Goal: Task Accomplishment & Management: Manage account settings

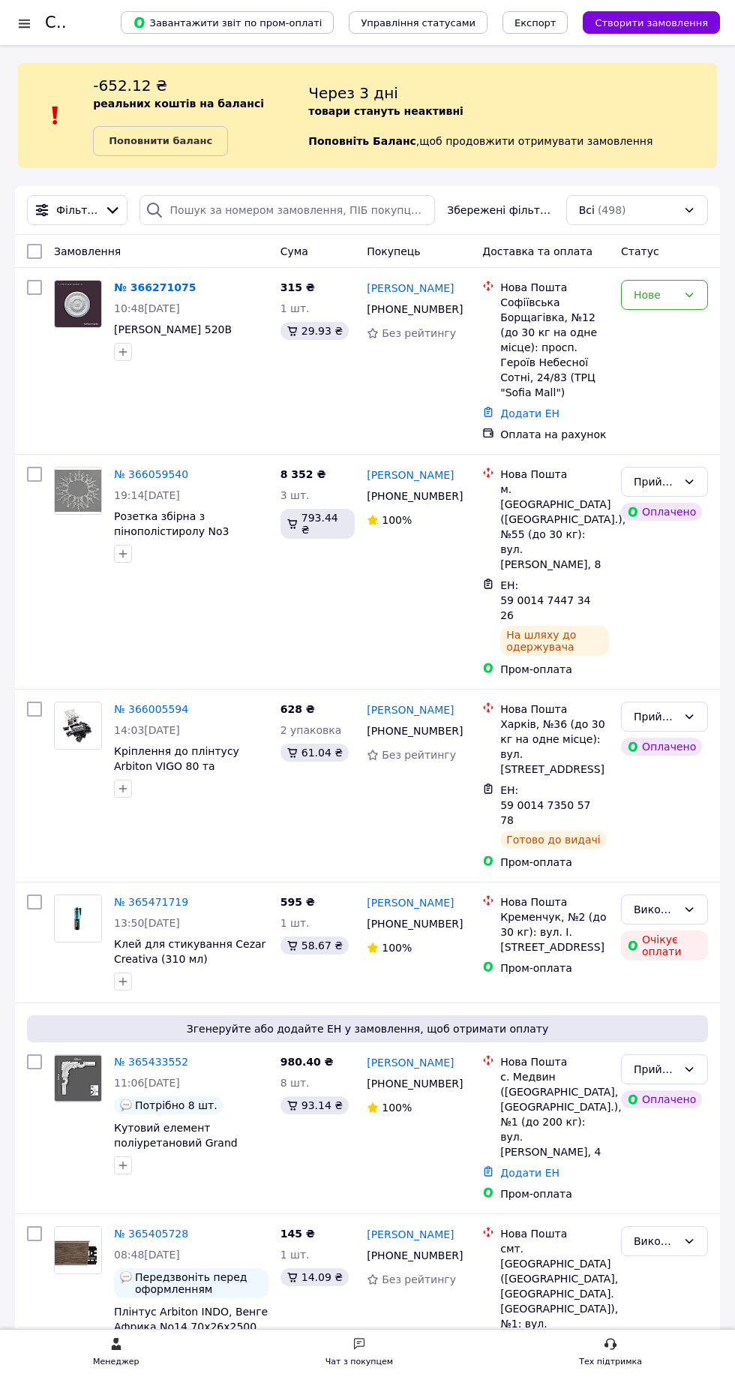
click at [24, 23] on div at bounding box center [24, 23] width 19 height 15
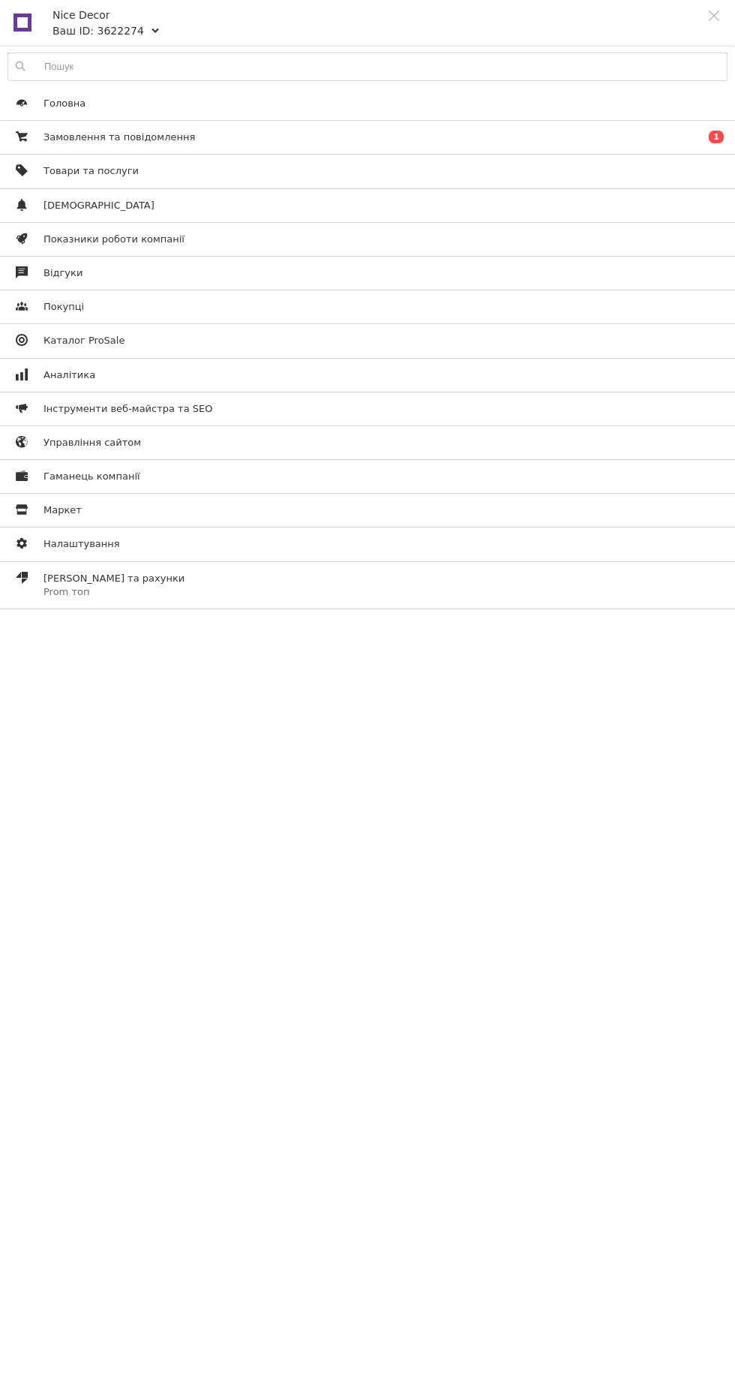
click at [209, 200] on span "Сповіщення" at bounding box center [365, 206] width 643 height 14
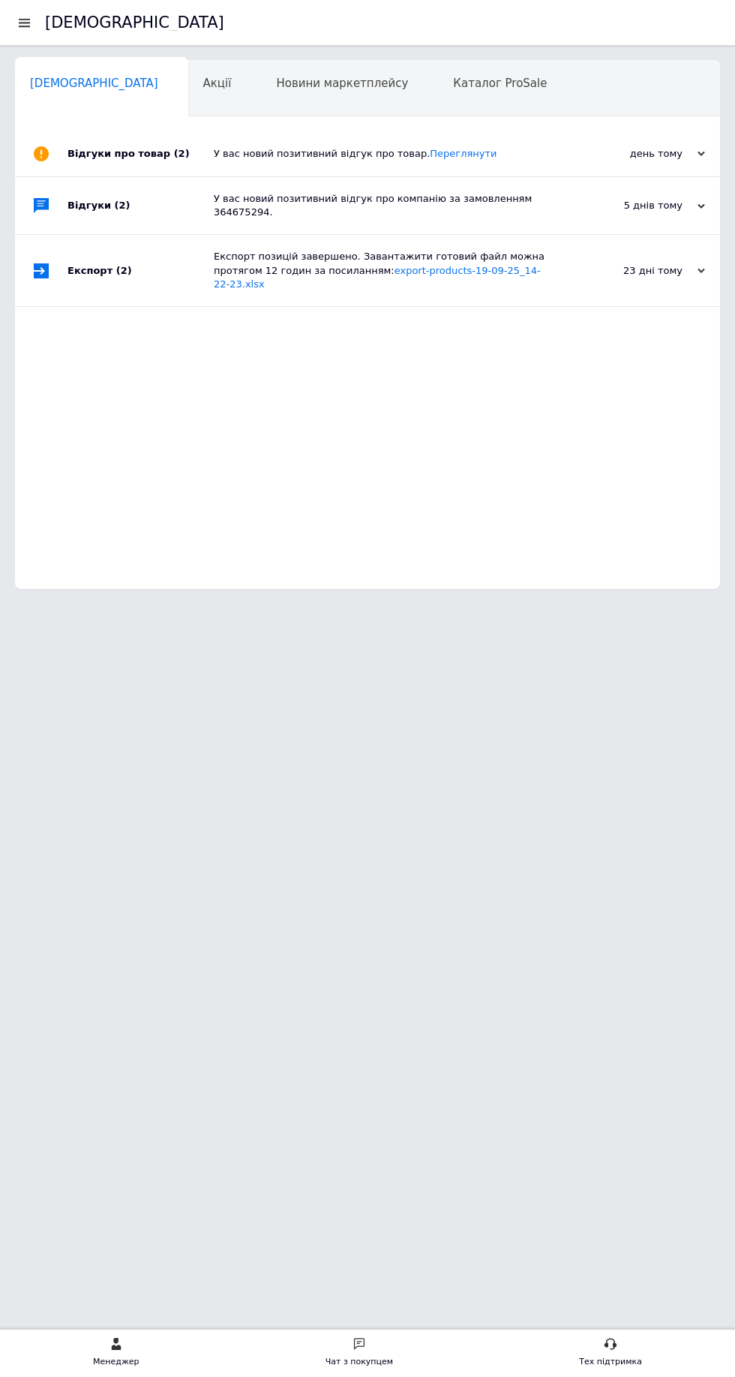
scroll to position [0, 8]
click at [24, 23] on div at bounding box center [24, 23] width 19 height 14
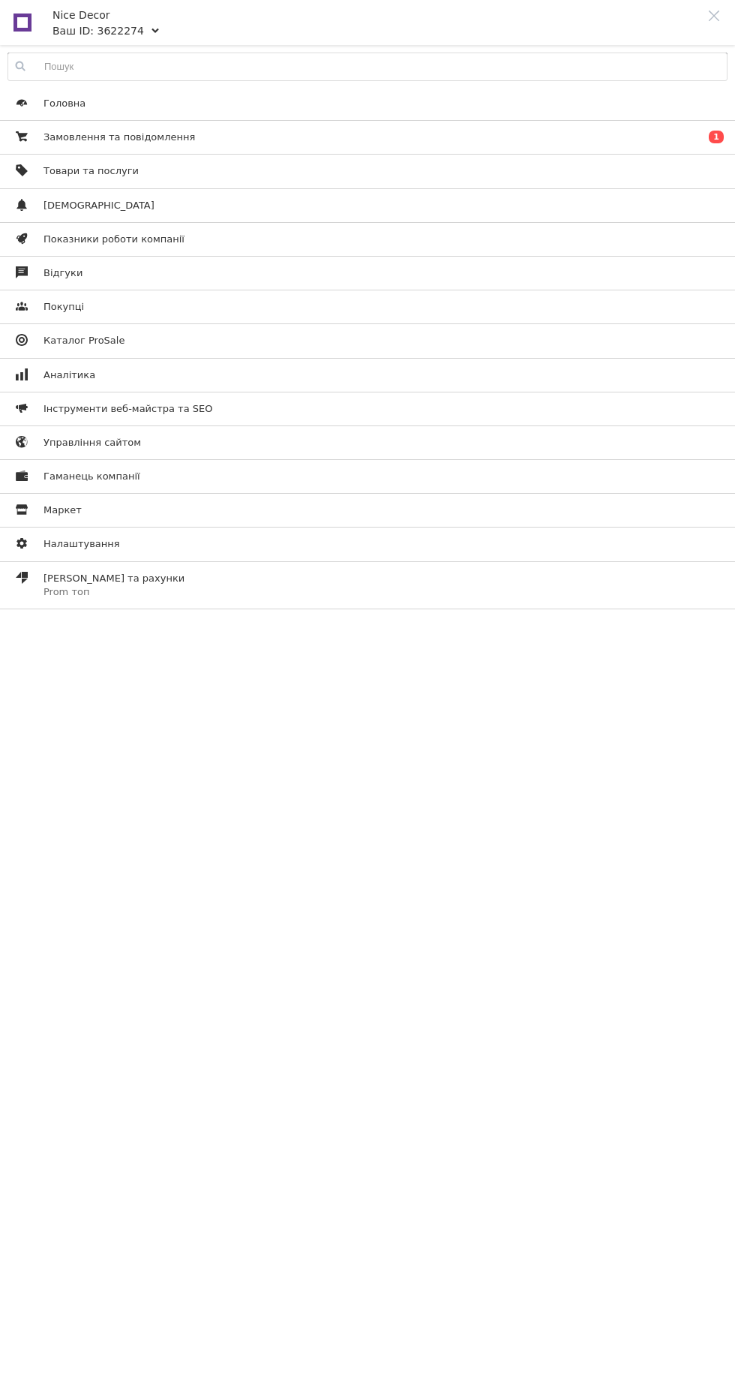
click at [153, 169] on span "Товари та послуги" at bounding box center [365, 171] width 643 height 14
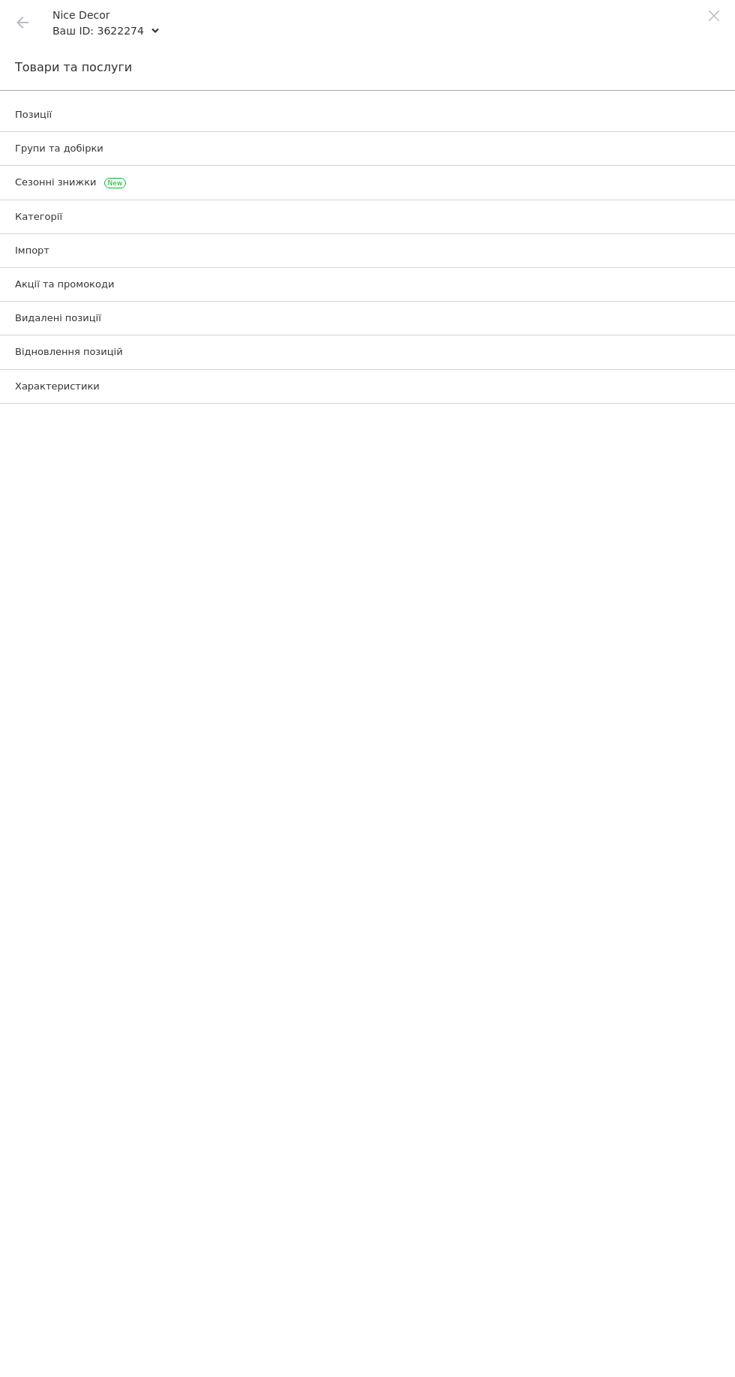
click at [177, 118] on span "Позиції" at bounding box center [350, 115] width 671 height 14
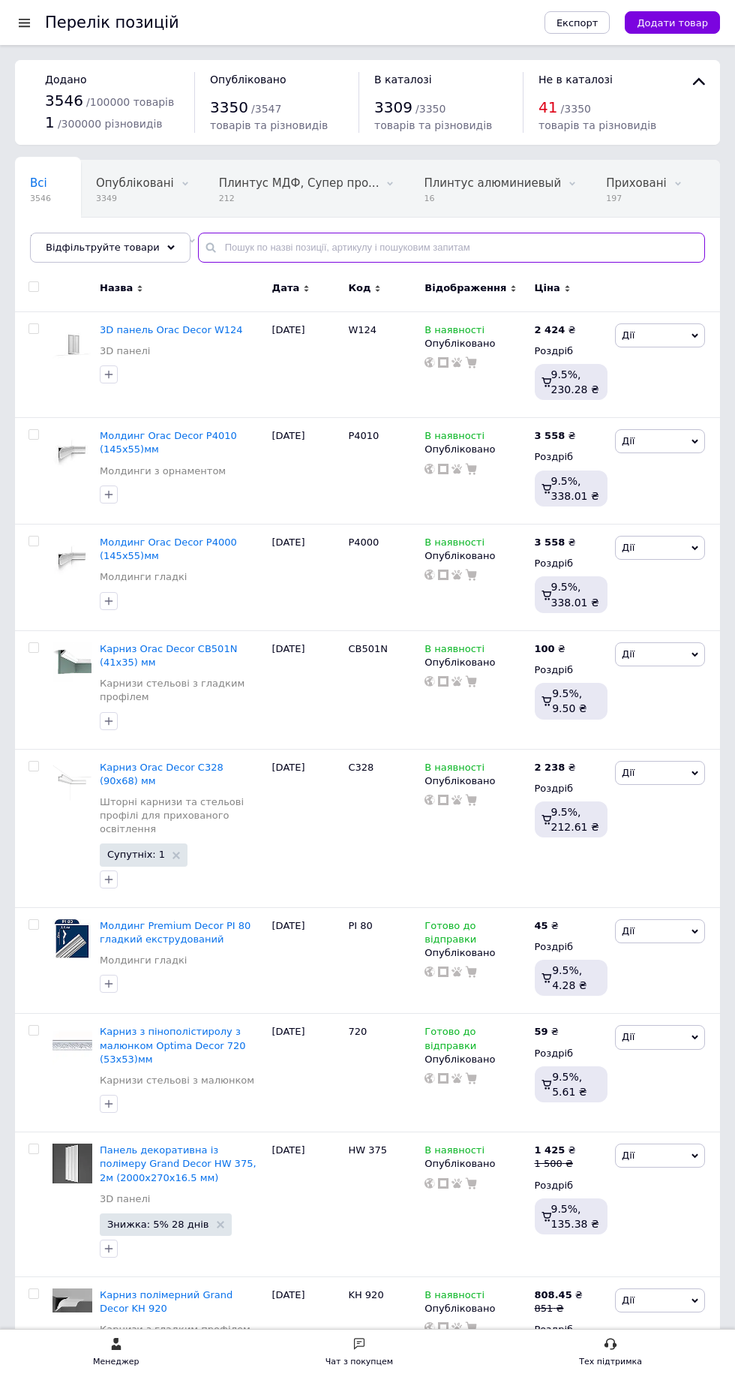
click at [257, 249] on input "text" at bounding box center [451, 248] width 507 height 30
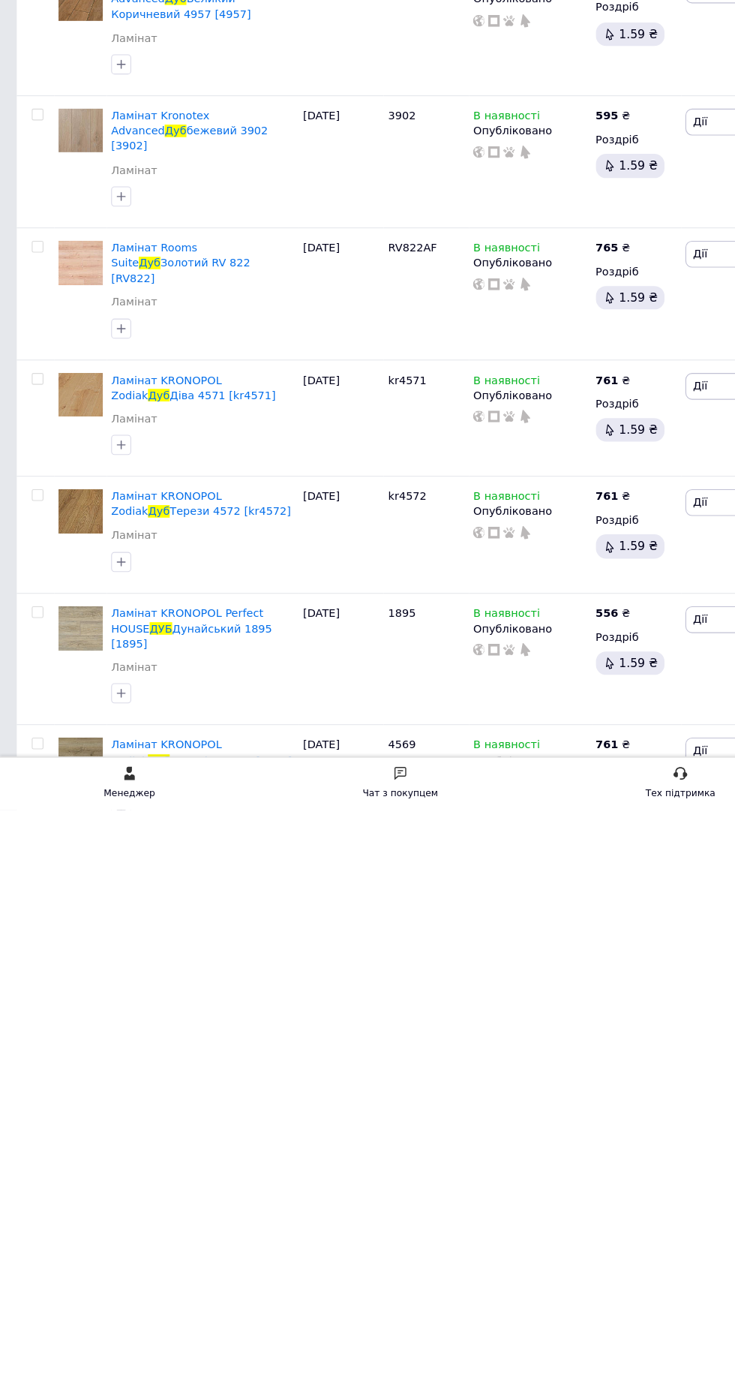
scroll to position [10204, 0]
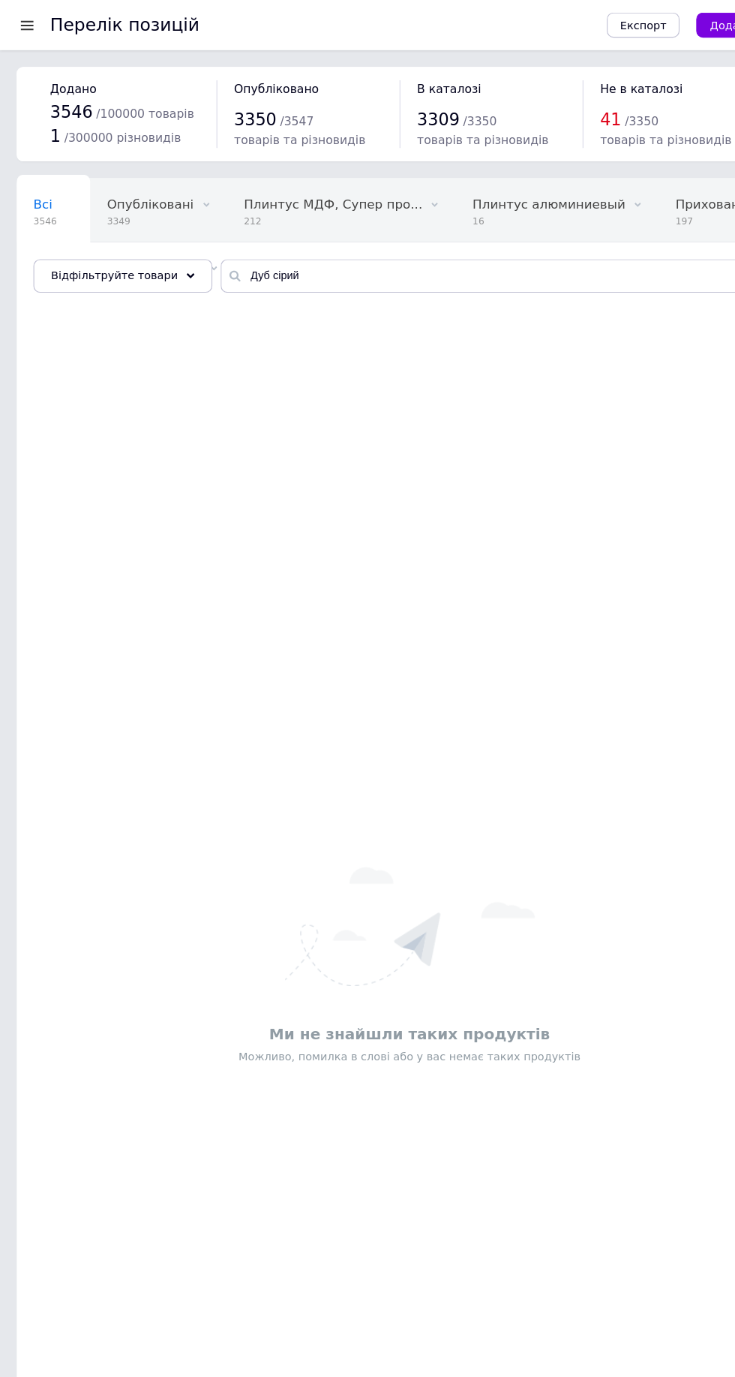
click at [313, 265] on div "Всі 3546 Опубліковані 3349 Видалити Редагувати Плинтус МДФ, Супер про... 212 Ви…" at bounding box center [367, 219] width 705 height 124
click at [308, 244] on input "Дуб сірий" at bounding box center [451, 248] width 507 height 30
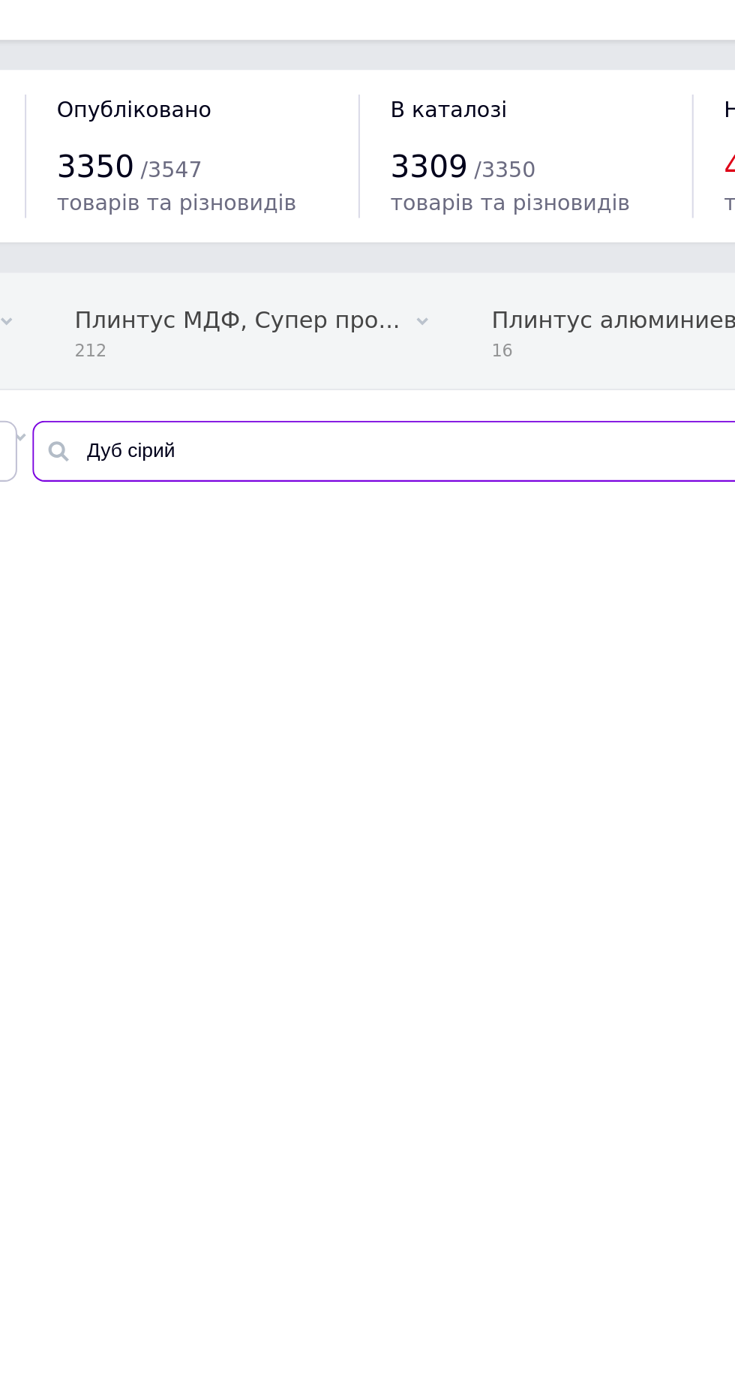
click at [209, 248] on input "Дуб сірий" at bounding box center [451, 248] width 507 height 30
type input "Плінтус Дуб сірий"
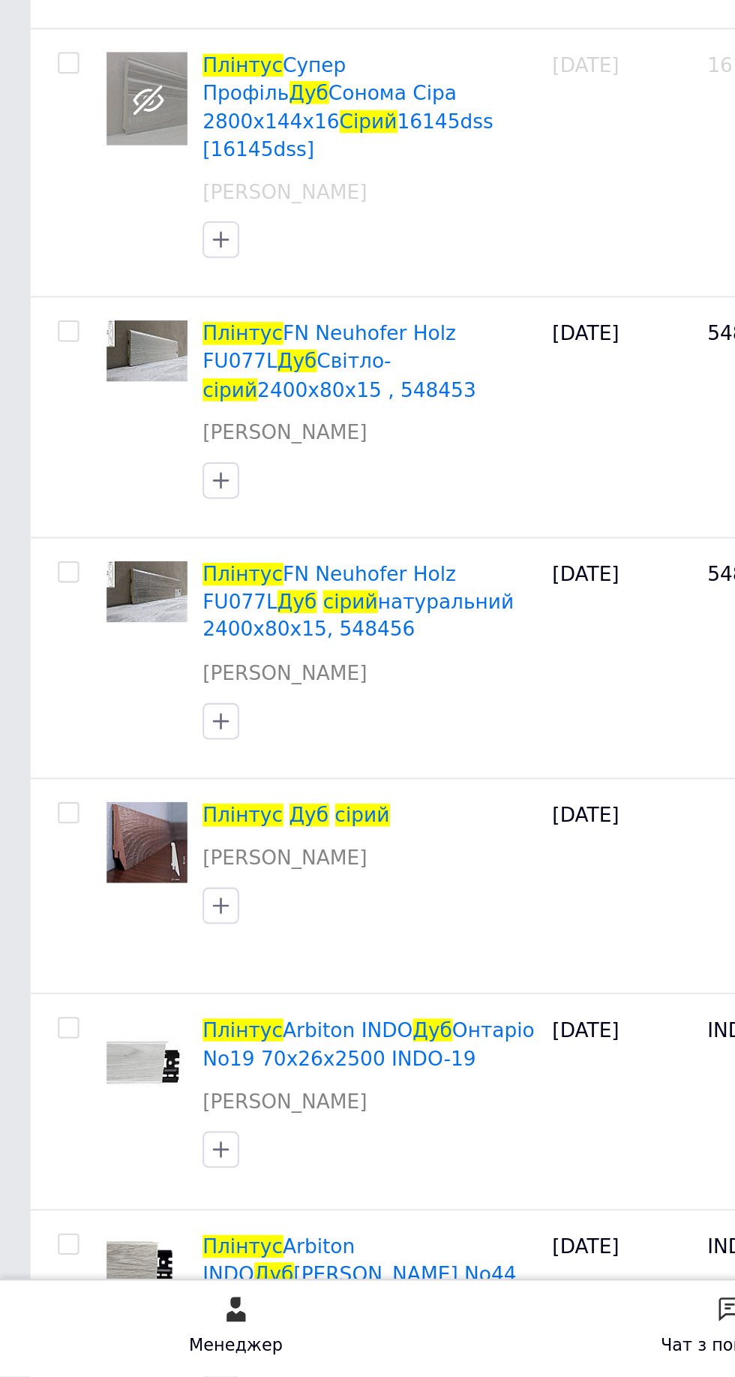
scroll to position [664, 0]
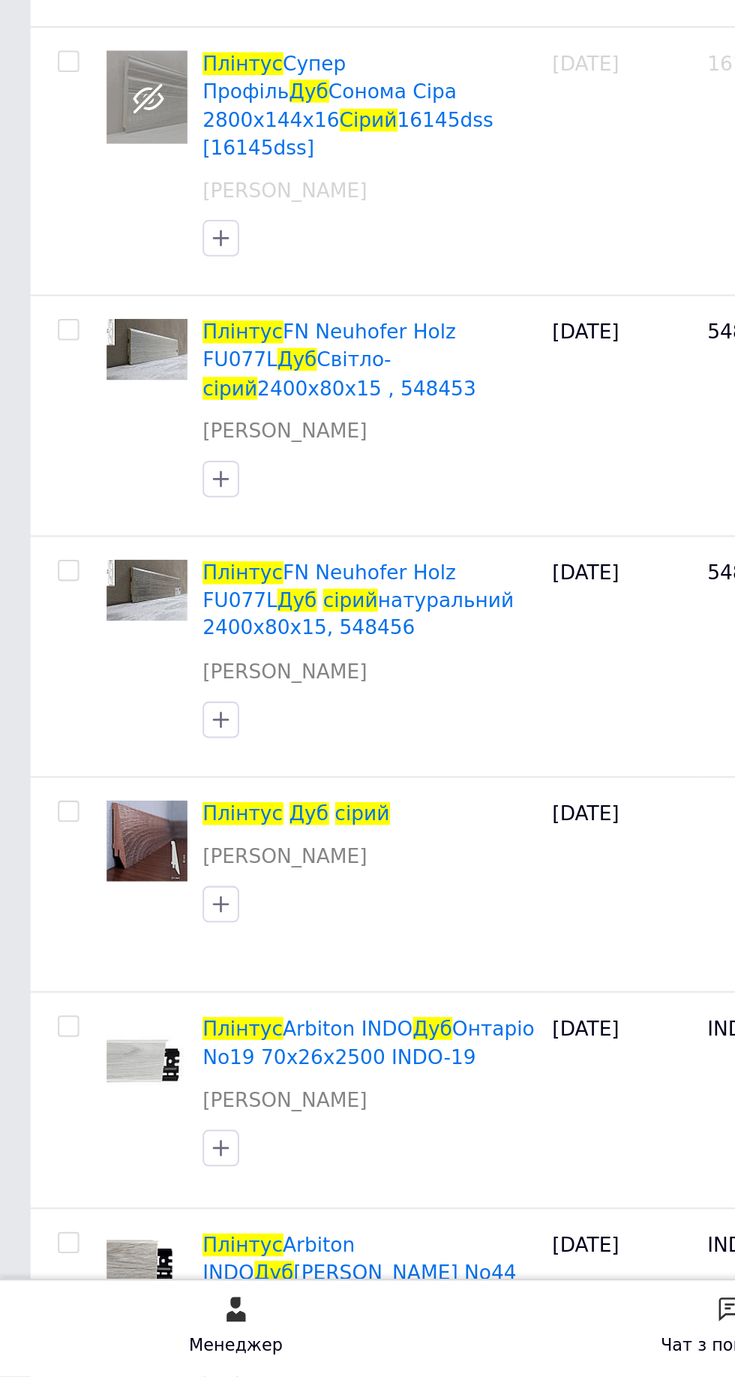
click at [162, 1094] on span at bounding box center [163, 1099] width 3 height 11
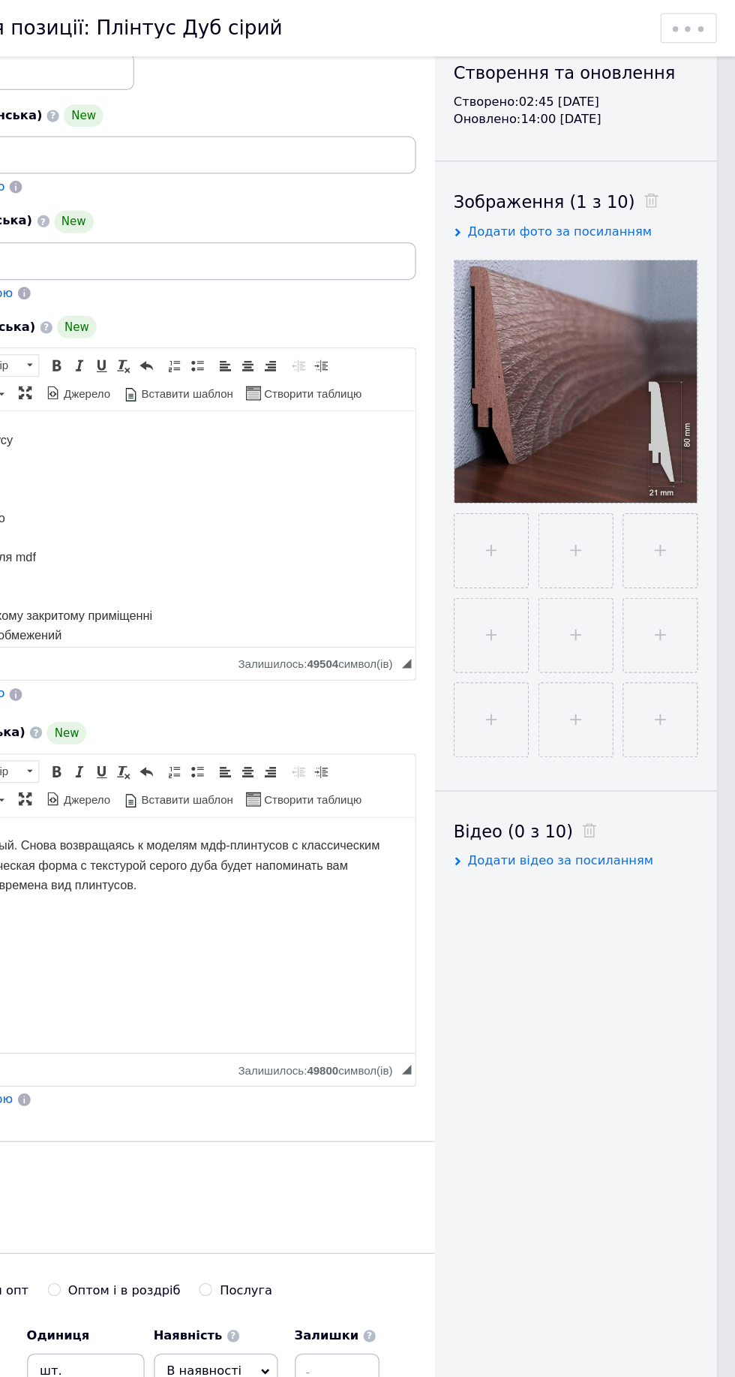
scroll to position [166, 0]
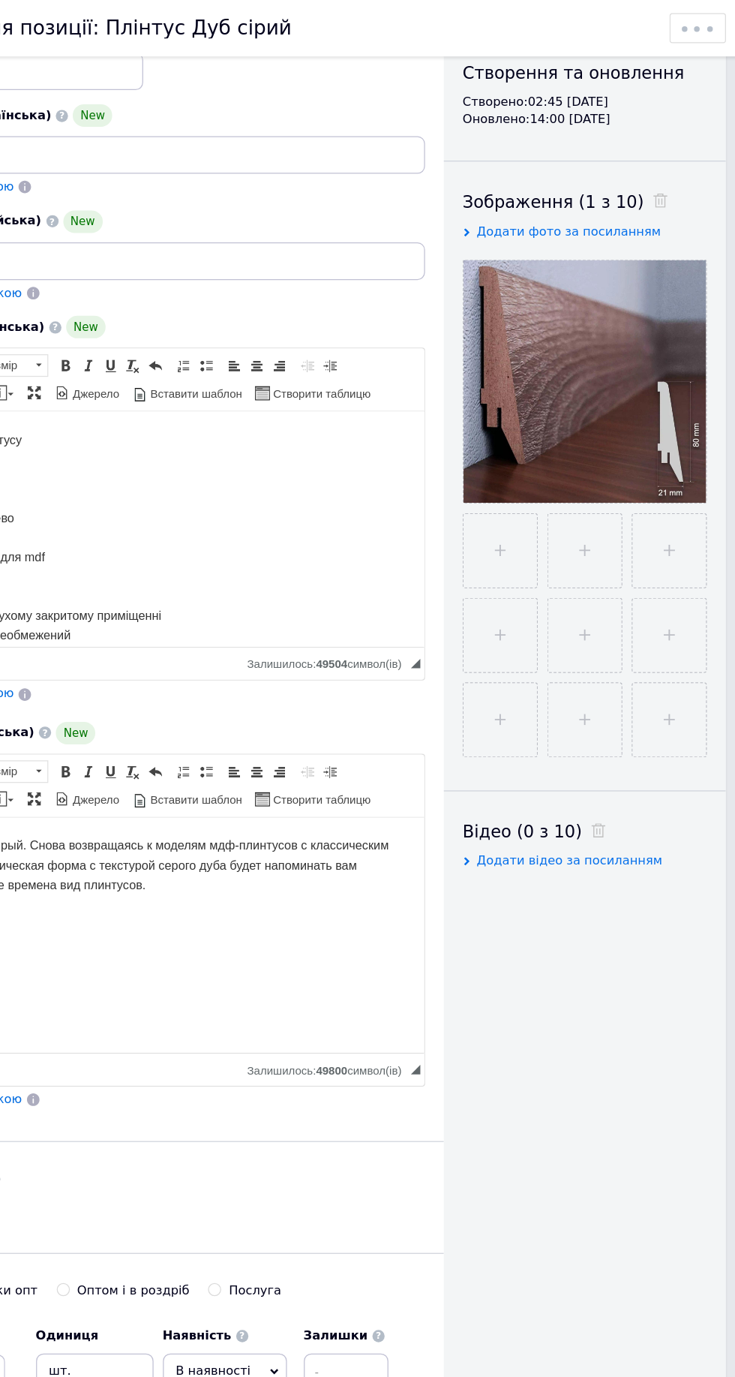
click at [0, 0] on use at bounding box center [0, 0] width 0 height 0
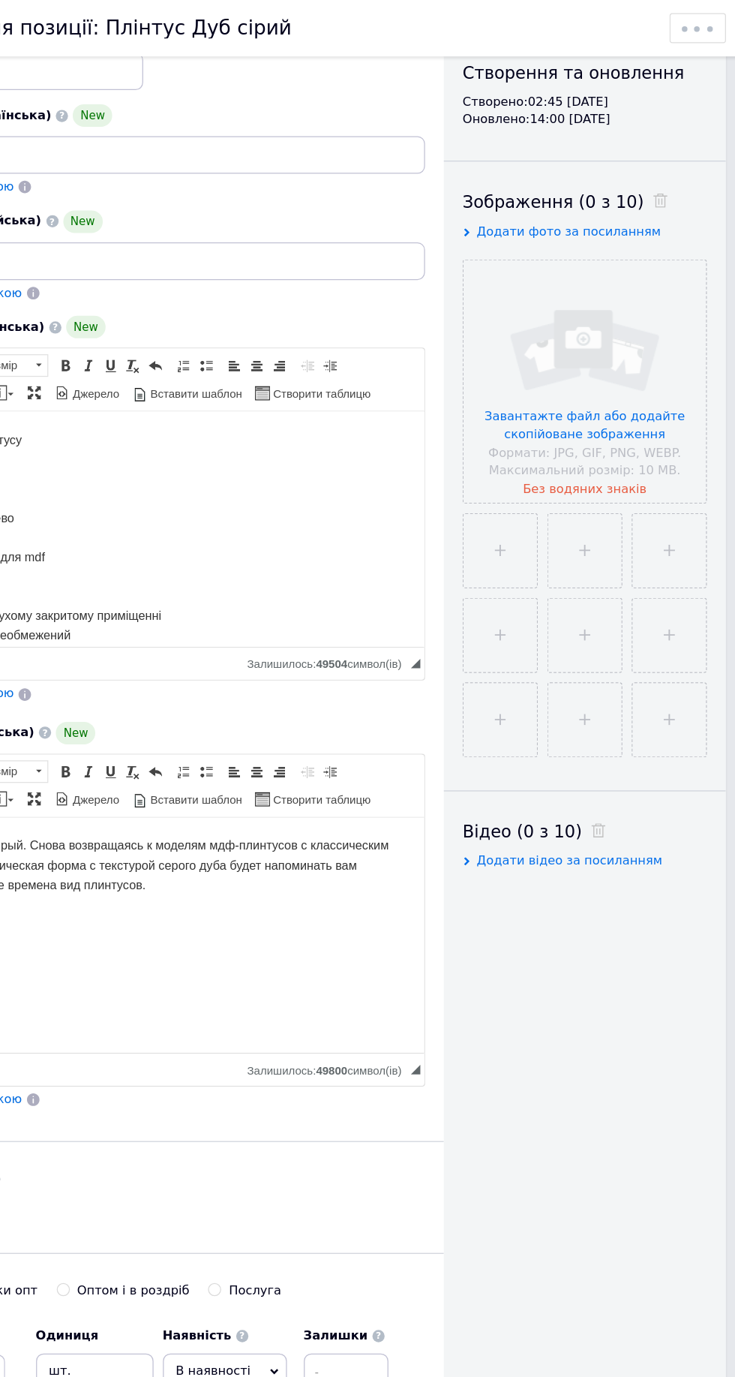
click at [545, 439] on input "file" at bounding box center [540, 439] width 59 height 59
type input "C:\fakepath\IMG_20251012_152033.jpg"
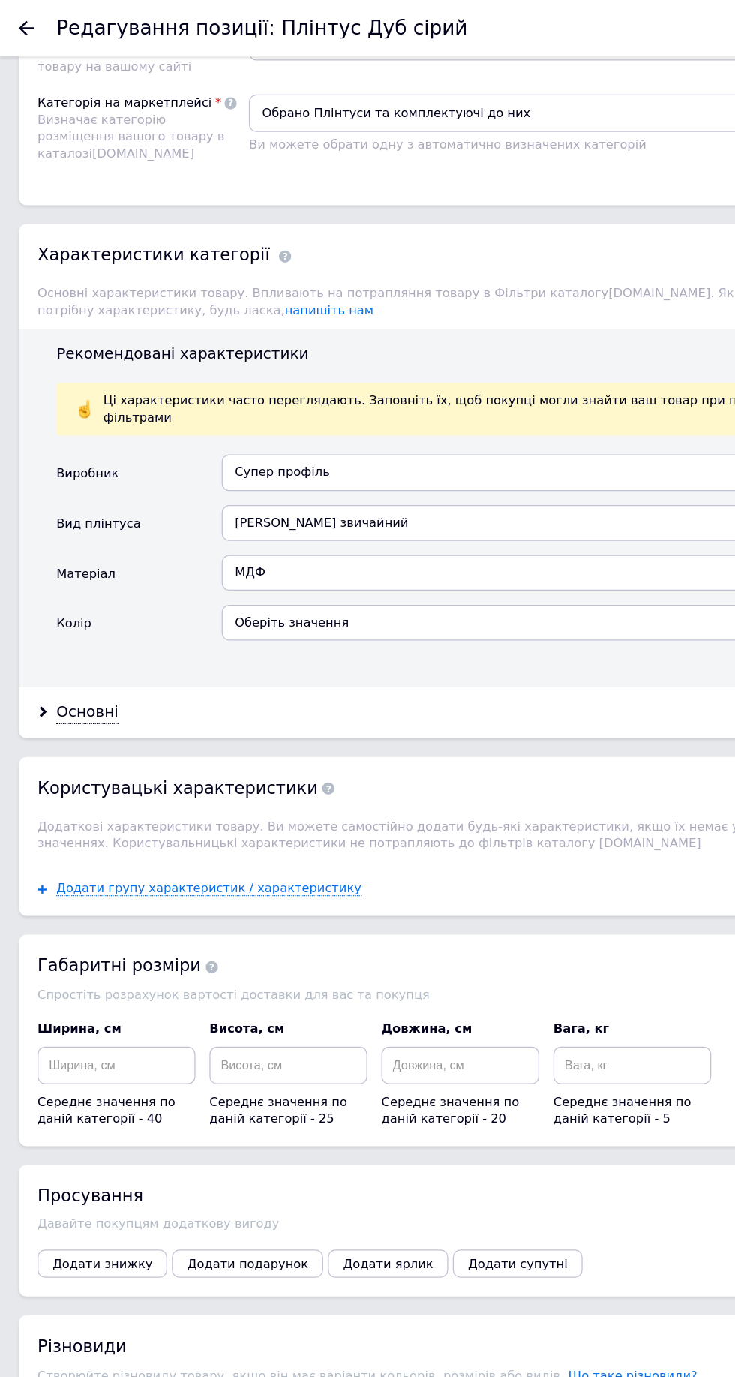
scroll to position [1670, 0]
click at [72, 577] on div "Основні" at bounding box center [70, 568] width 50 height 17
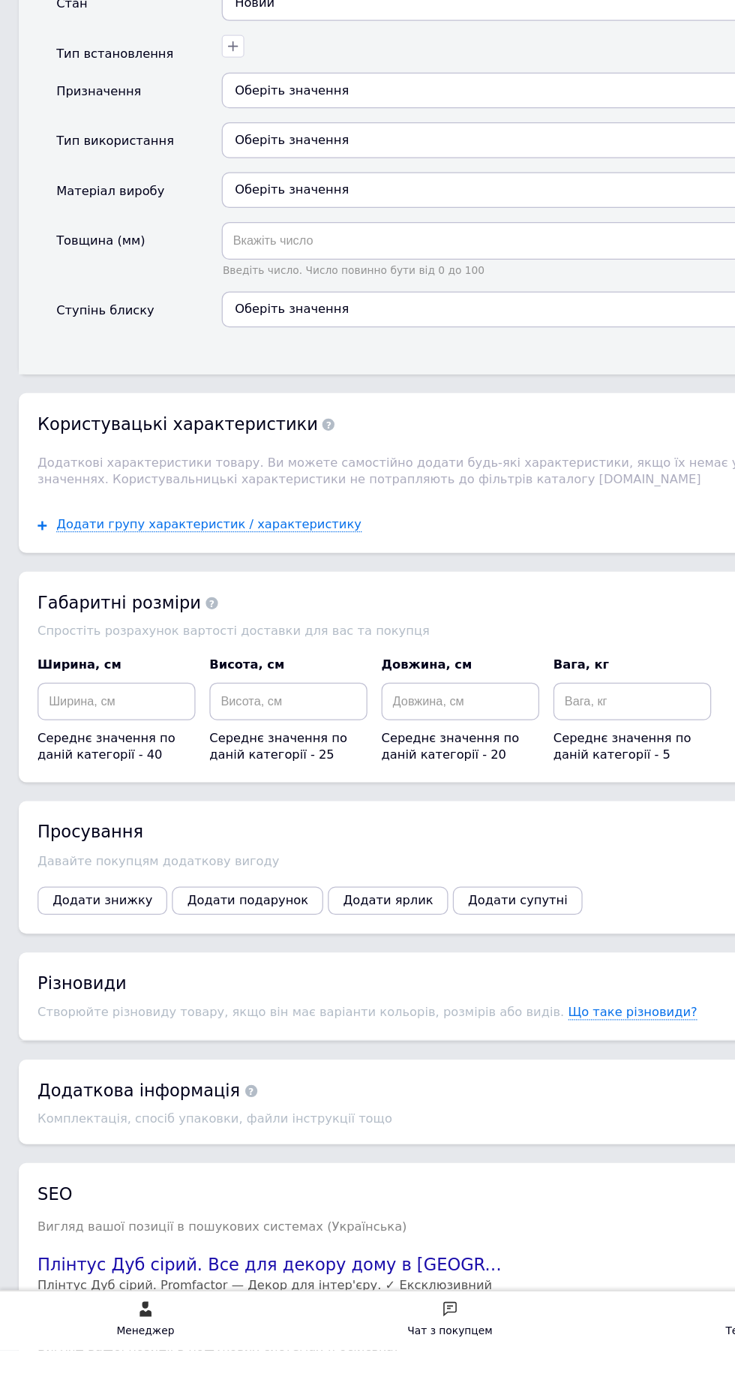
scroll to position [3309, 0]
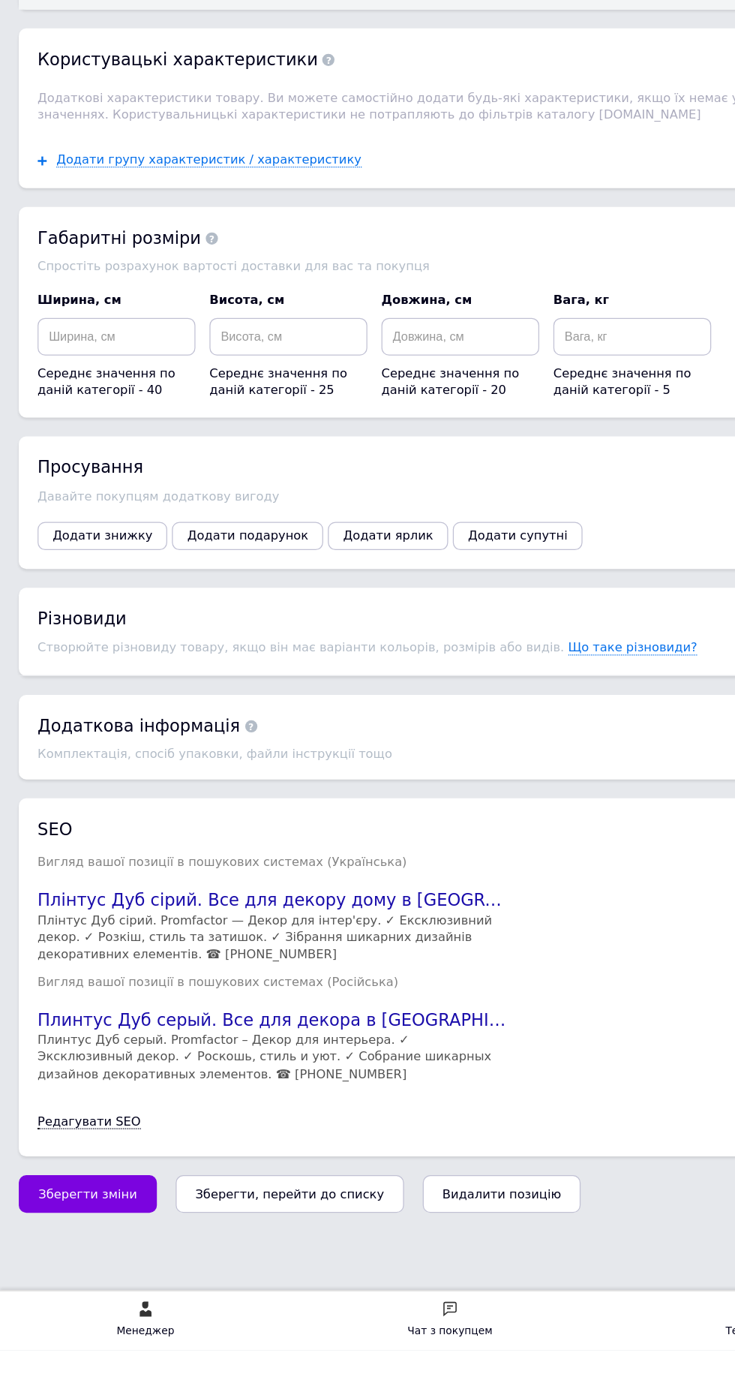
click at [74, 1258] on span "Зберегти зміни" at bounding box center [70, 1252] width 79 height 11
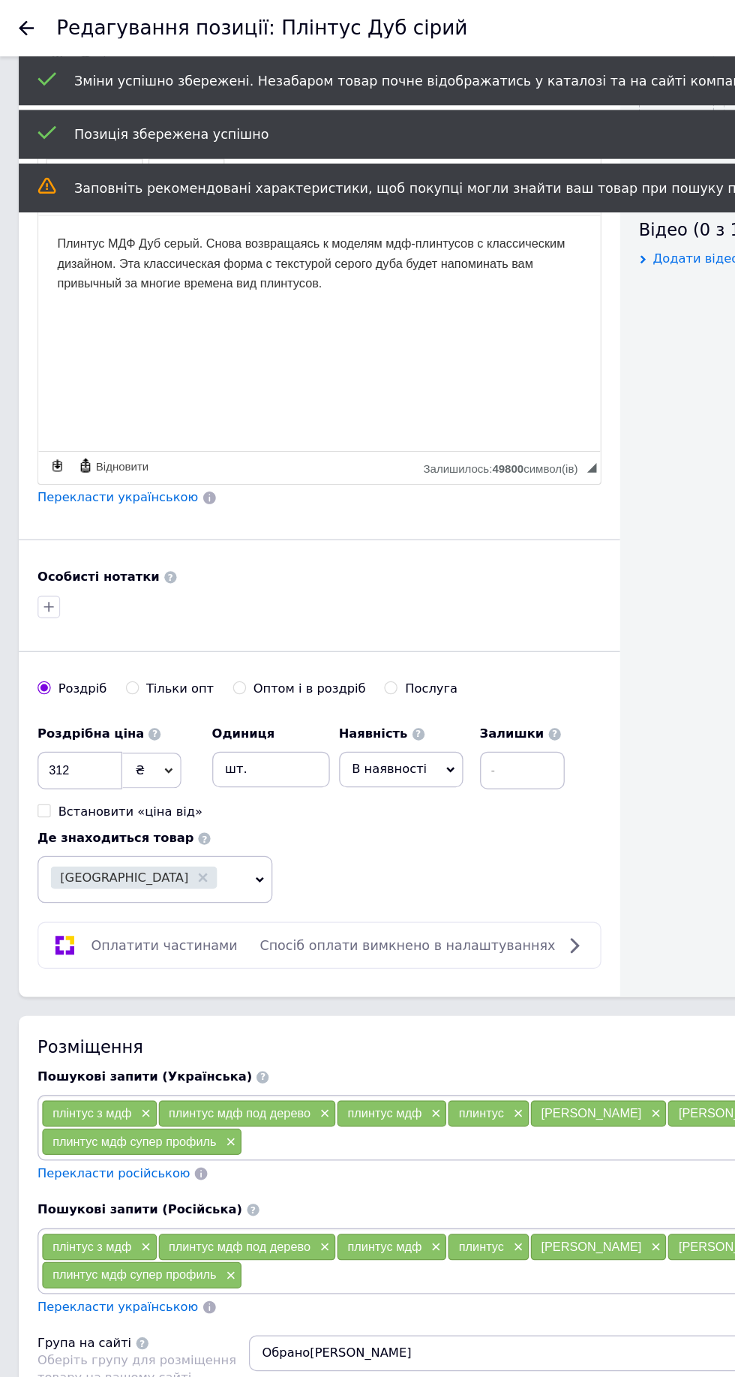
scroll to position [0, 0]
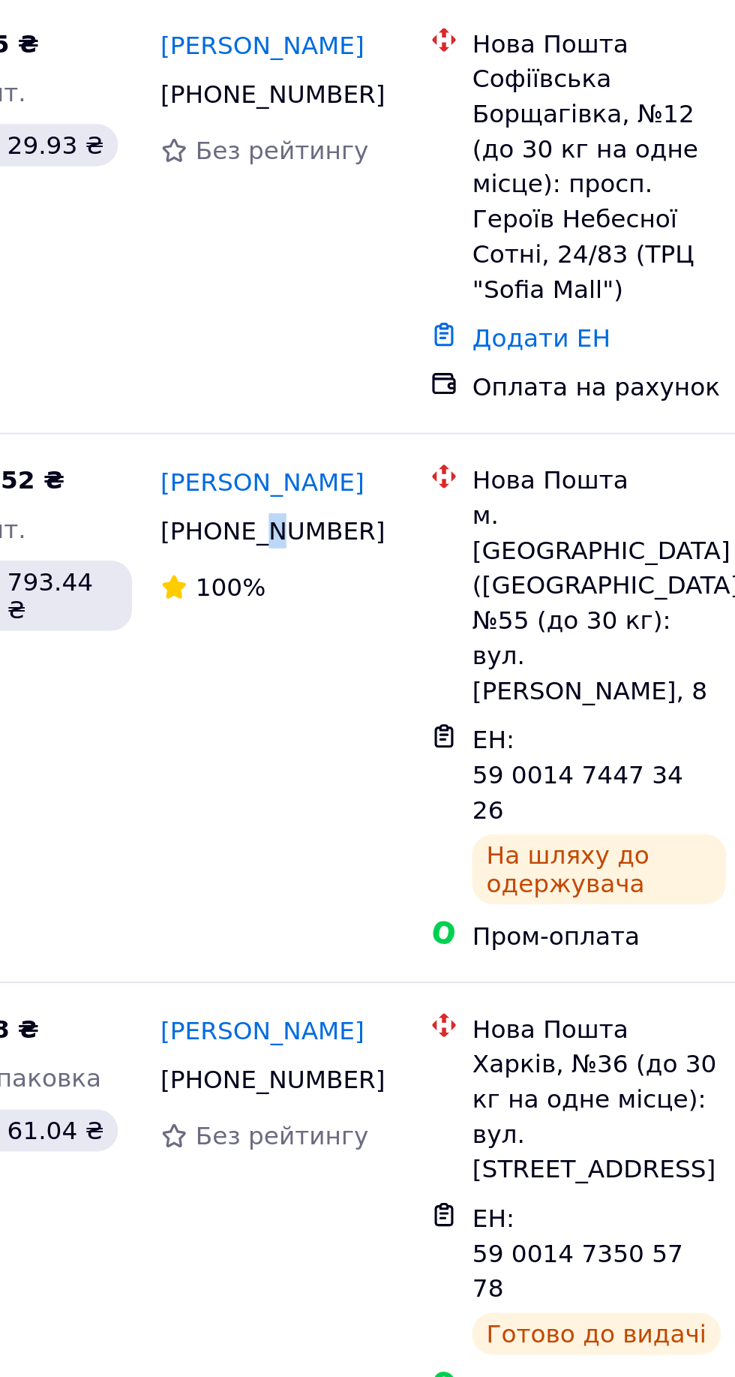
click at [466, 490] on icon at bounding box center [465, 496] width 12 height 12
